Goal: Complete application form

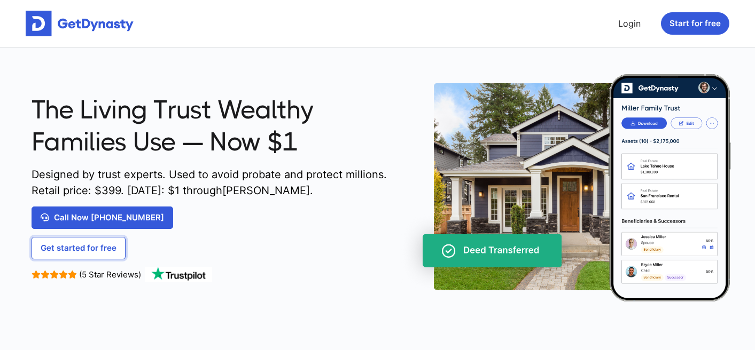
click at [95, 246] on link "Get started for free" at bounding box center [79, 248] width 94 height 22
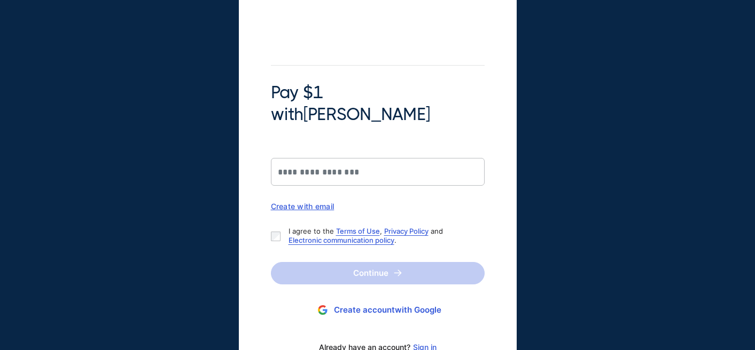
scroll to position [73, 0]
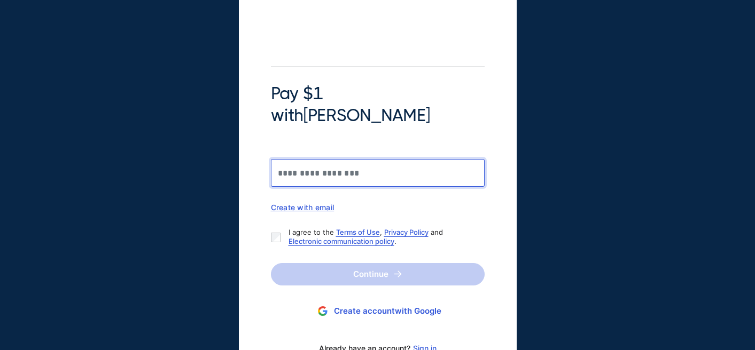
click at [355, 159] on input "Pay $1 with Braiden Shaw" at bounding box center [378, 173] width 214 height 28
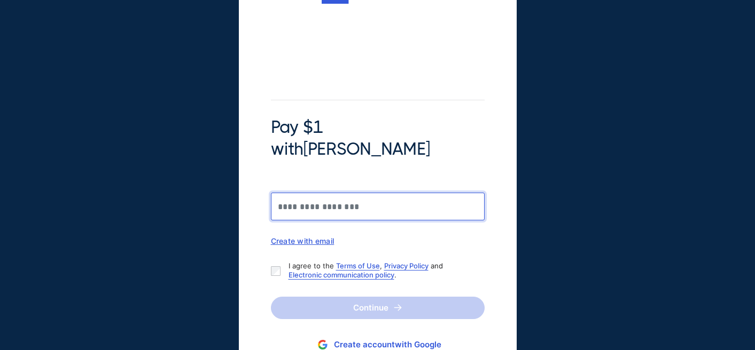
scroll to position [0, 0]
